Goal: Transaction & Acquisition: Purchase product/service

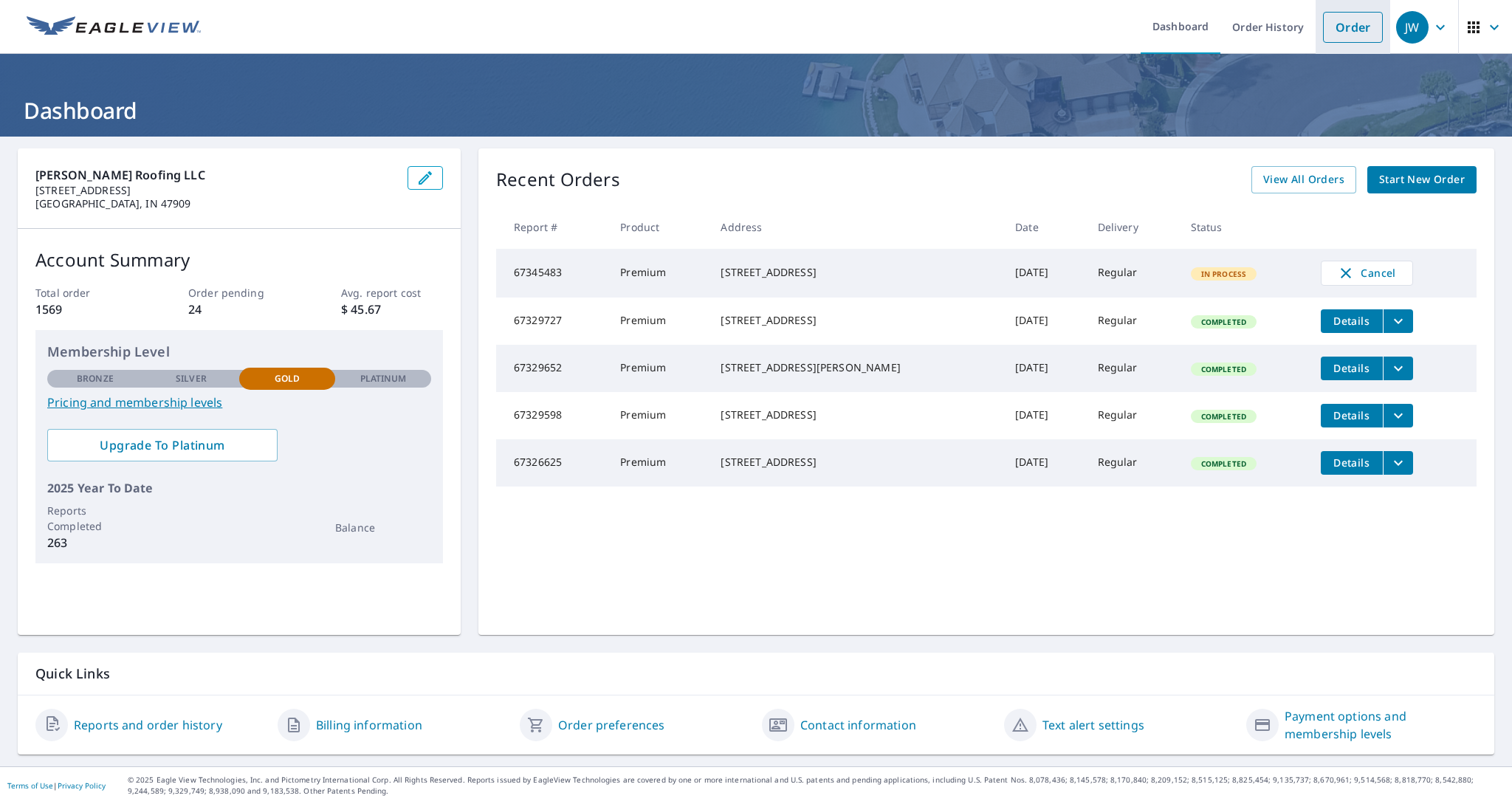
click at [1366, 30] on link "Order" at bounding box center [1353, 28] width 60 height 31
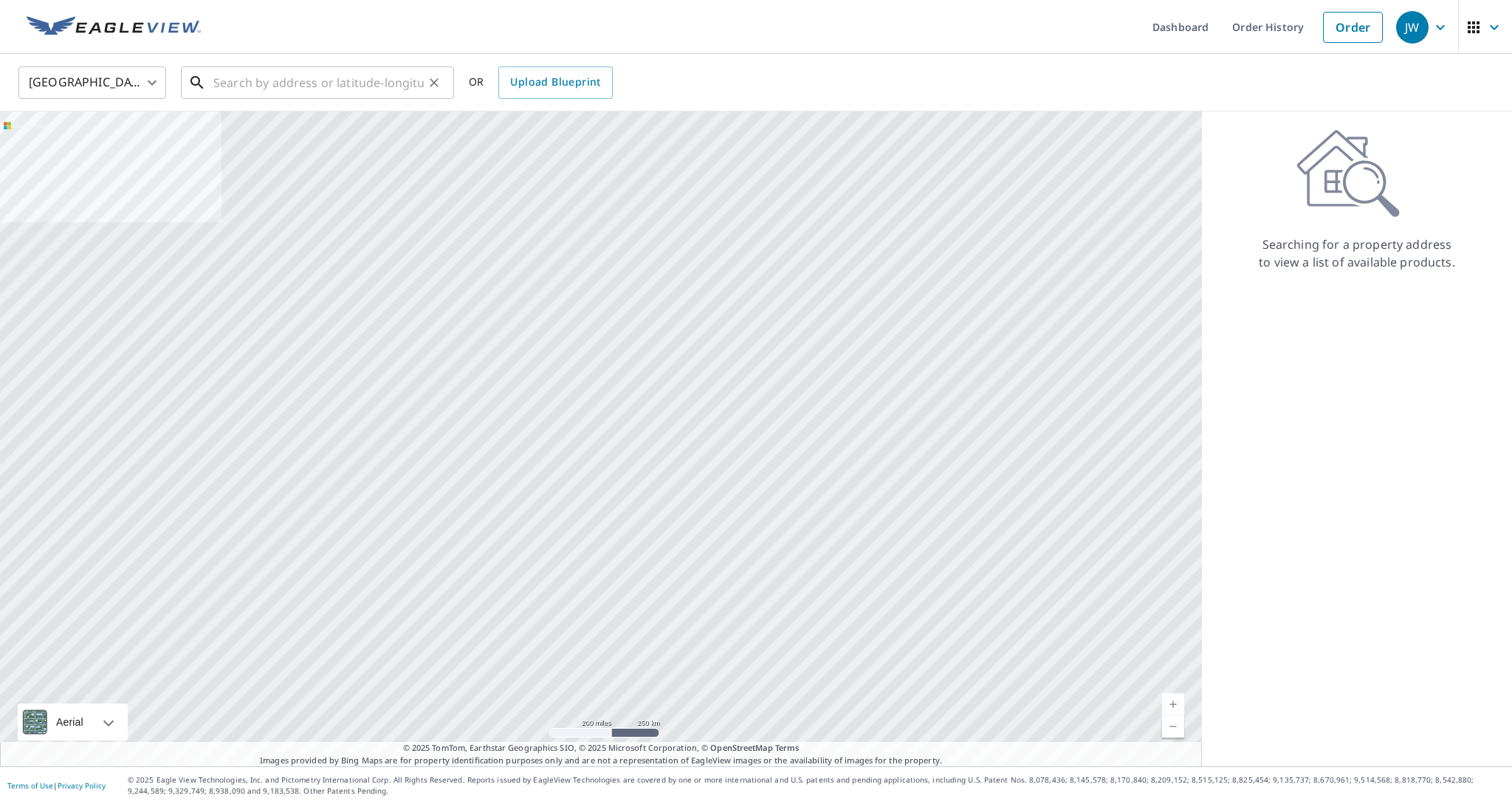
click at [242, 83] on input "text" at bounding box center [319, 83] width 210 height 41
click at [242, 77] on input "text" at bounding box center [319, 83] width 210 height 41
paste input "4428 Yale Dr"
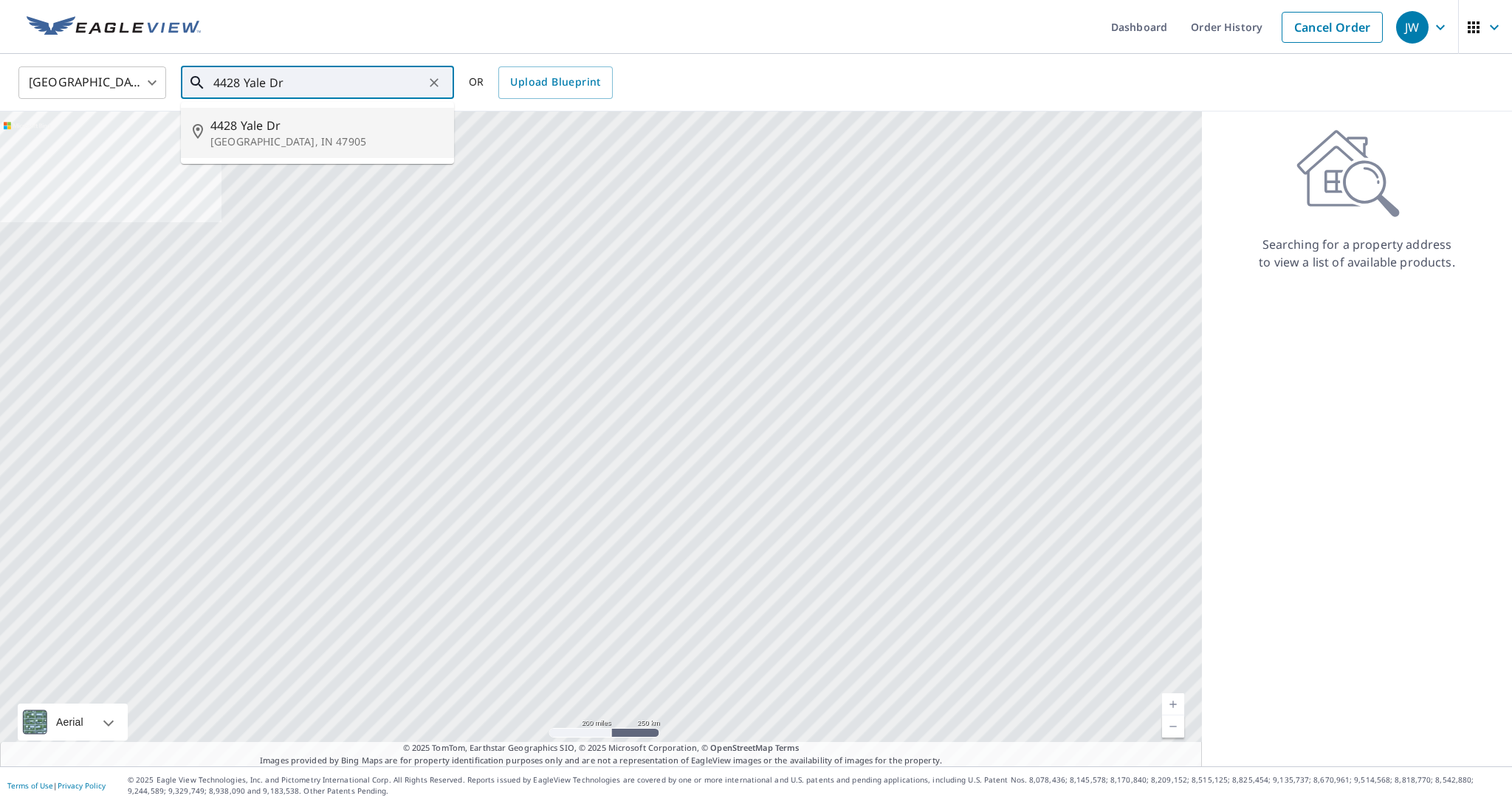
click at [240, 141] on p "[GEOGRAPHIC_DATA], IN 47905" at bounding box center [326, 142] width 232 height 15
type input "[STREET_ADDRESS][PERSON_NAME]"
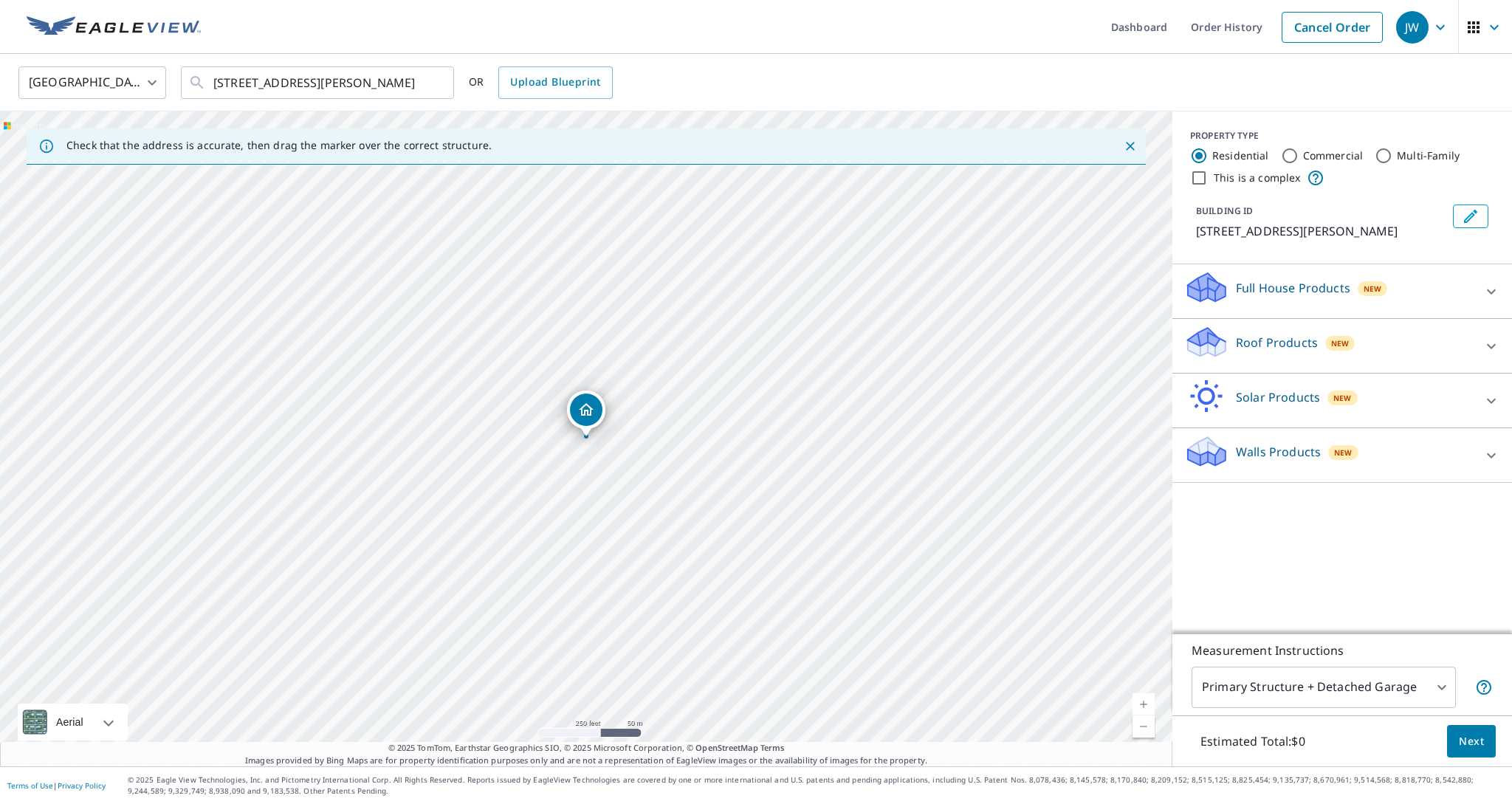
click at [1486, 349] on icon at bounding box center [1491, 346] width 18 height 18
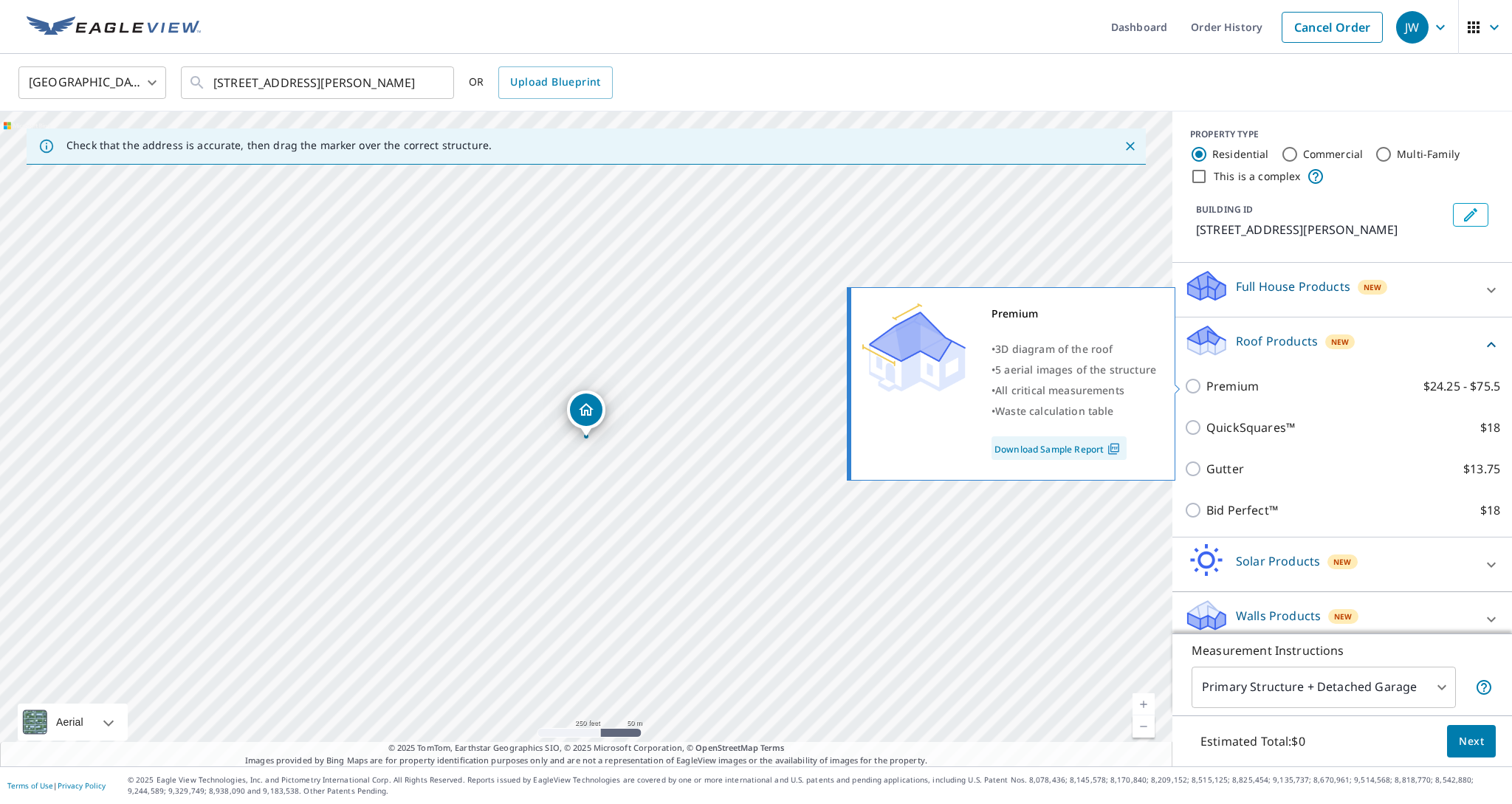
scroll to position [5, 0]
click at [1203, 383] on input "Premium $24.25 - $75.5" at bounding box center [1195, 383] width 22 height 18
checkbox input "true"
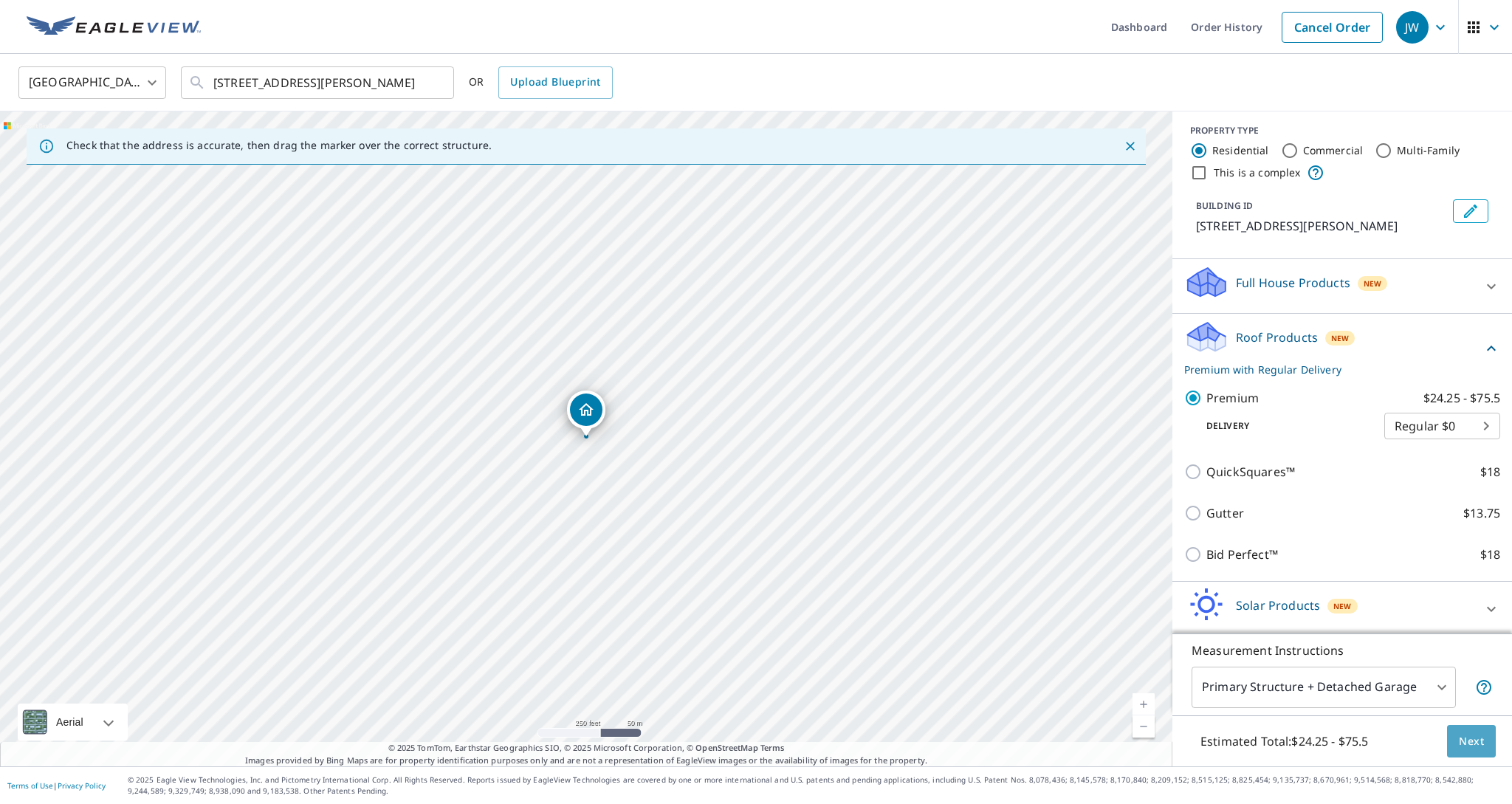
click at [1470, 744] on span "Next" at bounding box center [1471, 742] width 25 height 19
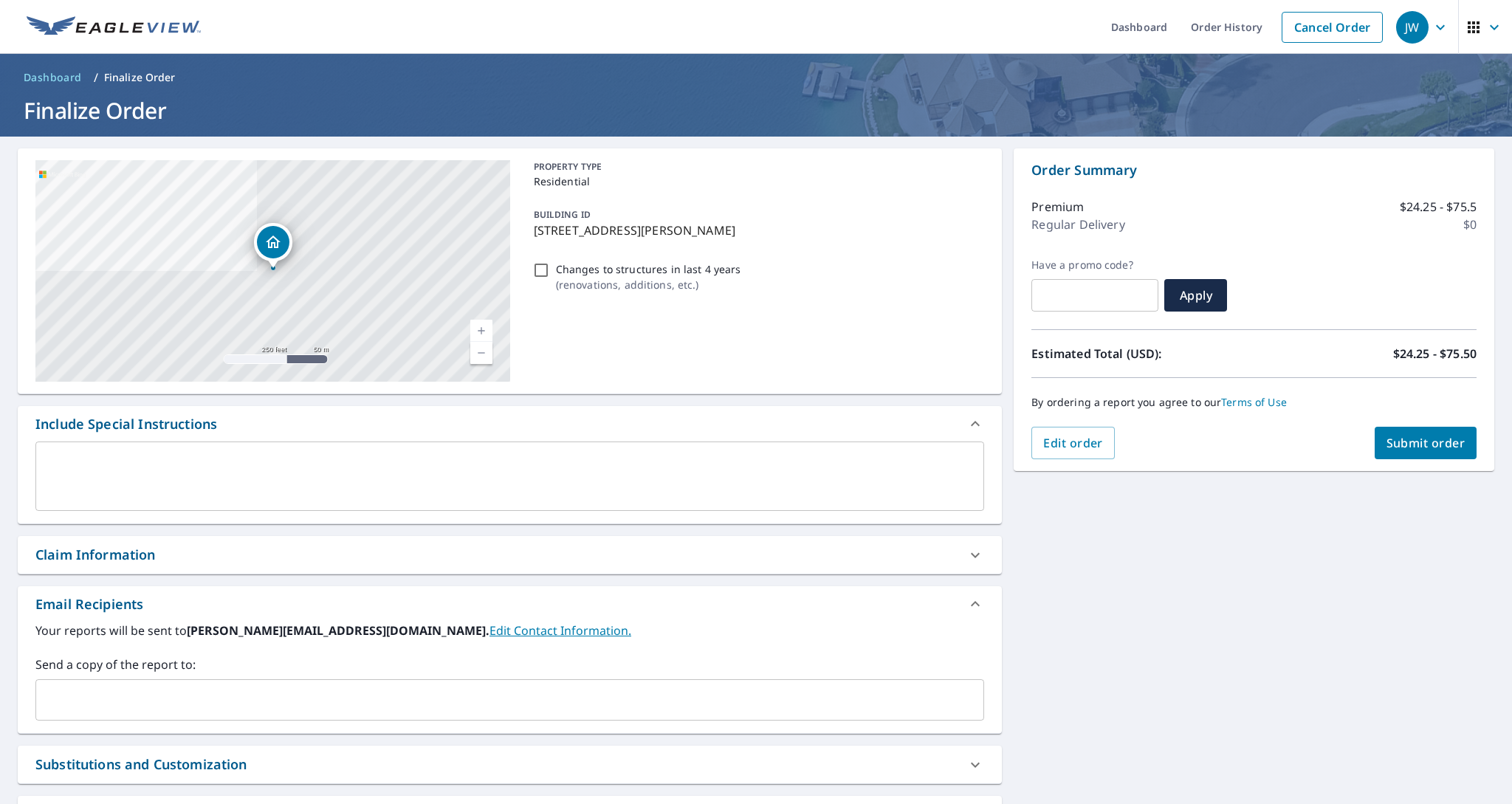
click at [1428, 449] on span "Submit order" at bounding box center [1426, 443] width 79 height 16
